Goal: Task Accomplishment & Management: Manage account settings

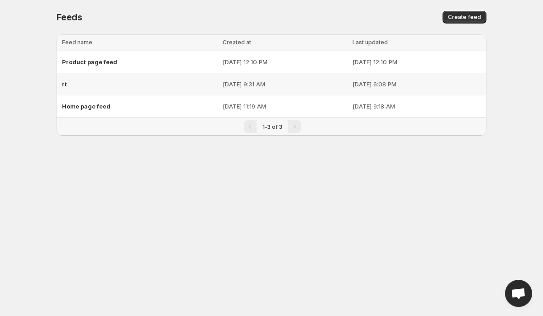
click at [112, 90] on div "rt" at bounding box center [139, 84] width 155 height 16
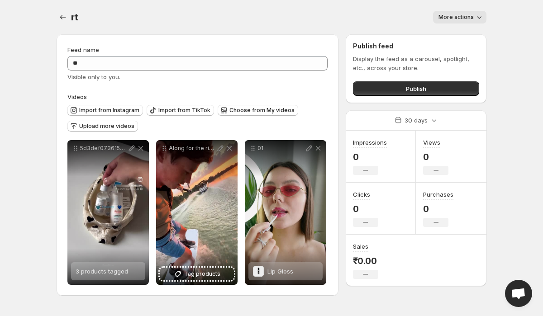
click at [453, 20] on span "More actions" at bounding box center [455, 17] width 35 height 7
click at [450, 38] on span "Delete" at bounding box center [448, 36] width 18 height 7
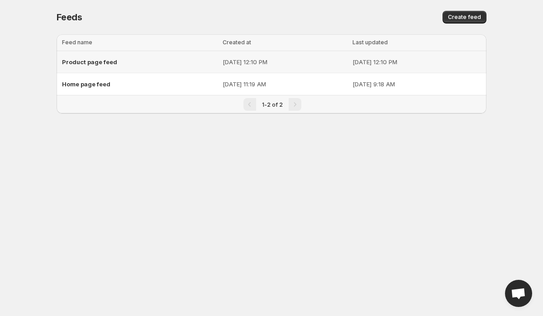
click at [145, 63] on div "Product page feed" at bounding box center [139, 62] width 155 height 16
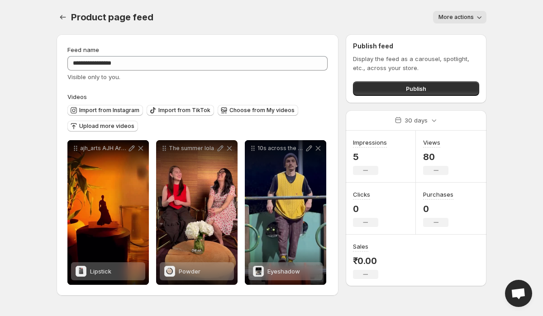
click at [68, 9] on div "Product page feed. This page is ready Product page feed More actions More actio…" at bounding box center [272, 17] width 430 height 34
click at [63, 17] on icon "Settings" at bounding box center [62, 17] width 9 height 9
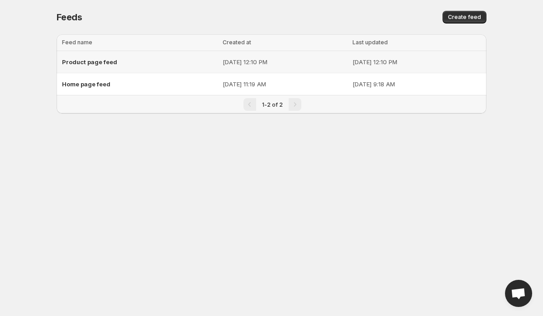
click at [82, 60] on span "Product page feed" at bounding box center [89, 61] width 55 height 7
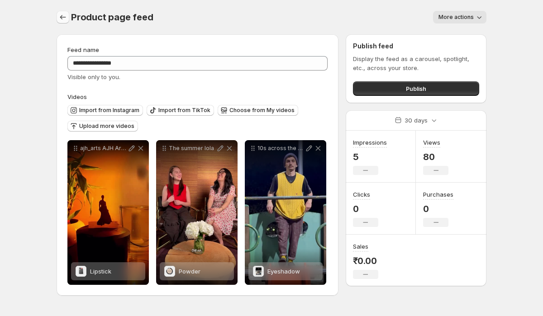
click at [64, 18] on icon "Settings" at bounding box center [62, 17] width 9 height 9
